Goal: Transaction & Acquisition: Purchase product/service

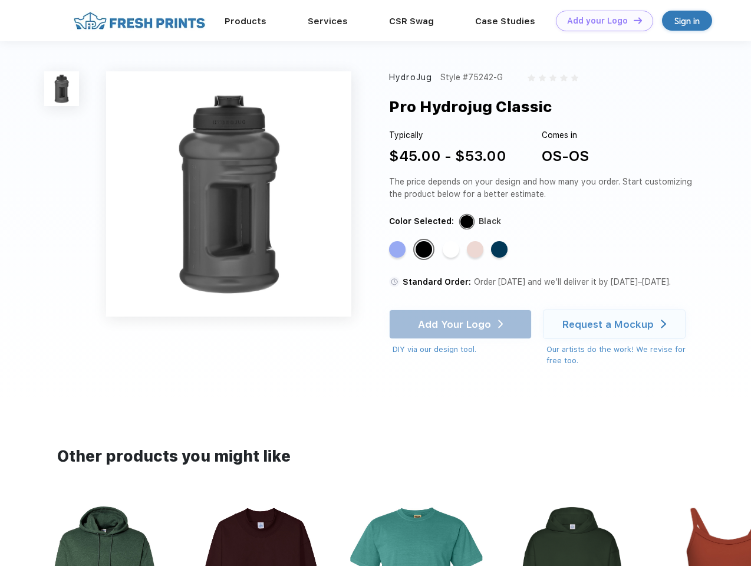
click at [600, 21] on link "Add your Logo Design Tool" at bounding box center [604, 21] width 97 height 21
click at [0, 0] on div "Design Tool" at bounding box center [0, 0] width 0 height 0
click at [633, 20] on link "Add your Logo Design Tool" at bounding box center [604, 21] width 97 height 21
click at [62, 88] on img at bounding box center [61, 88] width 35 height 35
click at [399, 250] on div "Standard Color" at bounding box center [397, 249] width 17 height 17
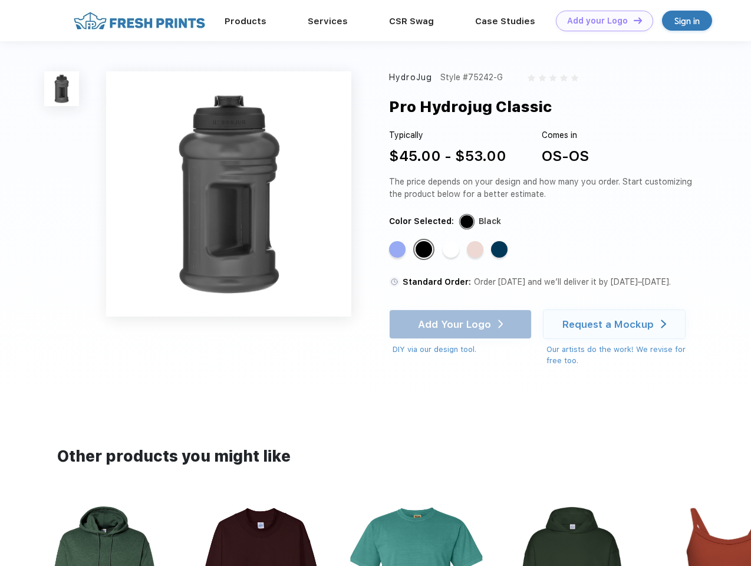
click at [425, 250] on div "Standard Color" at bounding box center [424, 249] width 17 height 17
click at [452, 250] on div "Standard Color" at bounding box center [451, 249] width 17 height 17
click at [476, 250] on div "Standard Color" at bounding box center [475, 249] width 17 height 17
click at [501, 250] on div "Standard Color" at bounding box center [499, 249] width 17 height 17
click at [462, 324] on div "Add Your Logo DIY via our design tool. Ah shoot! This product isn't up in our d…" at bounding box center [460, 333] width 143 height 46
